Goal: Find contact information: Find contact information

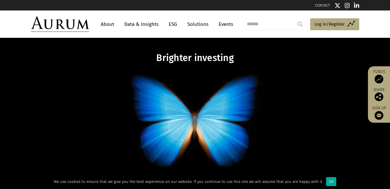
click at [323, 4] on link "CONTACT" at bounding box center [322, 5] width 15 height 4
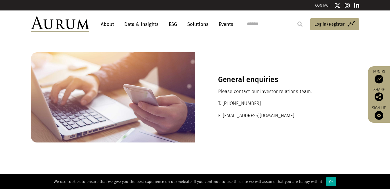
click at [112, 24] on link "About" at bounding box center [107, 24] width 19 height 11
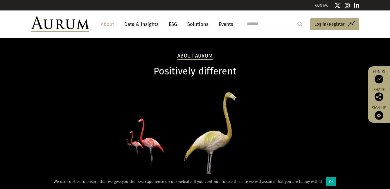
click at [323, 4] on link "CONTACT" at bounding box center [322, 5] width 15 height 4
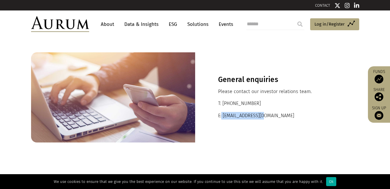
drag, startPoint x: 272, startPoint y: 116, endPoint x: 222, endPoint y: 116, distance: 49.7
click at [222, 116] on p "E: ir@aurumfunds.com" at bounding box center [277, 116] width 118 height 8
drag, startPoint x: 222, startPoint y: 116, endPoint x: 234, endPoint y: 115, distance: 11.6
copy p "ir@aurumfunds.com"
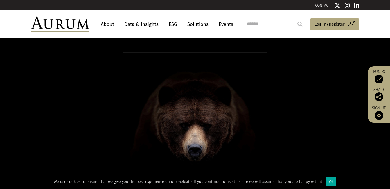
click at [327, 5] on link "CONTACT" at bounding box center [322, 5] width 15 height 4
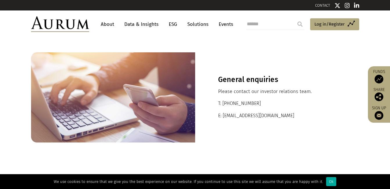
click at [108, 25] on link "About" at bounding box center [107, 24] width 19 height 11
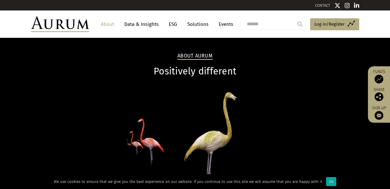
click at [102, 22] on link "About" at bounding box center [107, 24] width 19 height 11
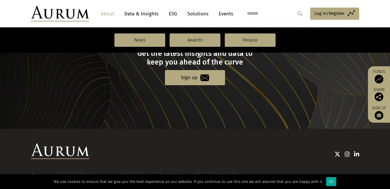
scroll to position [678, 0]
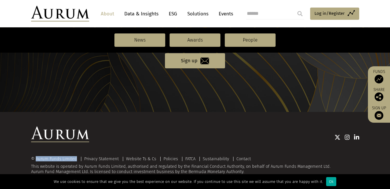
drag, startPoint x: 77, startPoint y: 158, endPoint x: 35, endPoint y: 158, distance: 41.5
click at [35, 158] on div "© Aurum Funds Limited" at bounding box center [55, 159] width 49 height 4
drag, startPoint x: 35, startPoint y: 158, endPoint x: 52, endPoint y: 157, distance: 16.3
copy div "Aurum Funds Limited"
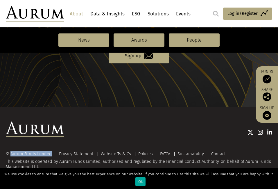
scroll to position [660, 0]
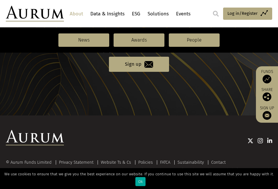
click at [137, 95] on section "Sign up to our mailing list Get the latest insights and data to keep you ahead …" at bounding box center [139, 46] width 278 height 137
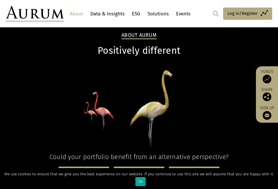
scroll to position [0, 0]
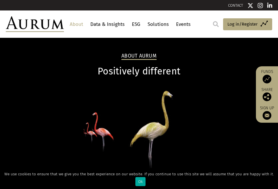
click at [234, 4] on link "CONTACT" at bounding box center [235, 5] width 15 height 4
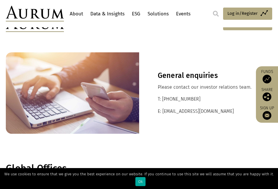
scroll to position [29, 0]
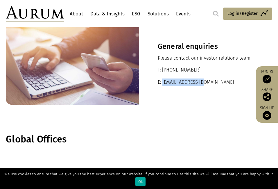
drag, startPoint x: 208, startPoint y: 82, endPoint x: 162, endPoint y: 81, distance: 45.6
click at [162, 81] on p "E: ir@aurumfunds.com" at bounding box center [206, 82] width 96 height 8
drag, startPoint x: 162, startPoint y: 81, endPoint x: 179, endPoint y: 81, distance: 16.8
copy p "ir@aurumfunds.com"
